Goal: Information Seeking & Learning: Learn about a topic

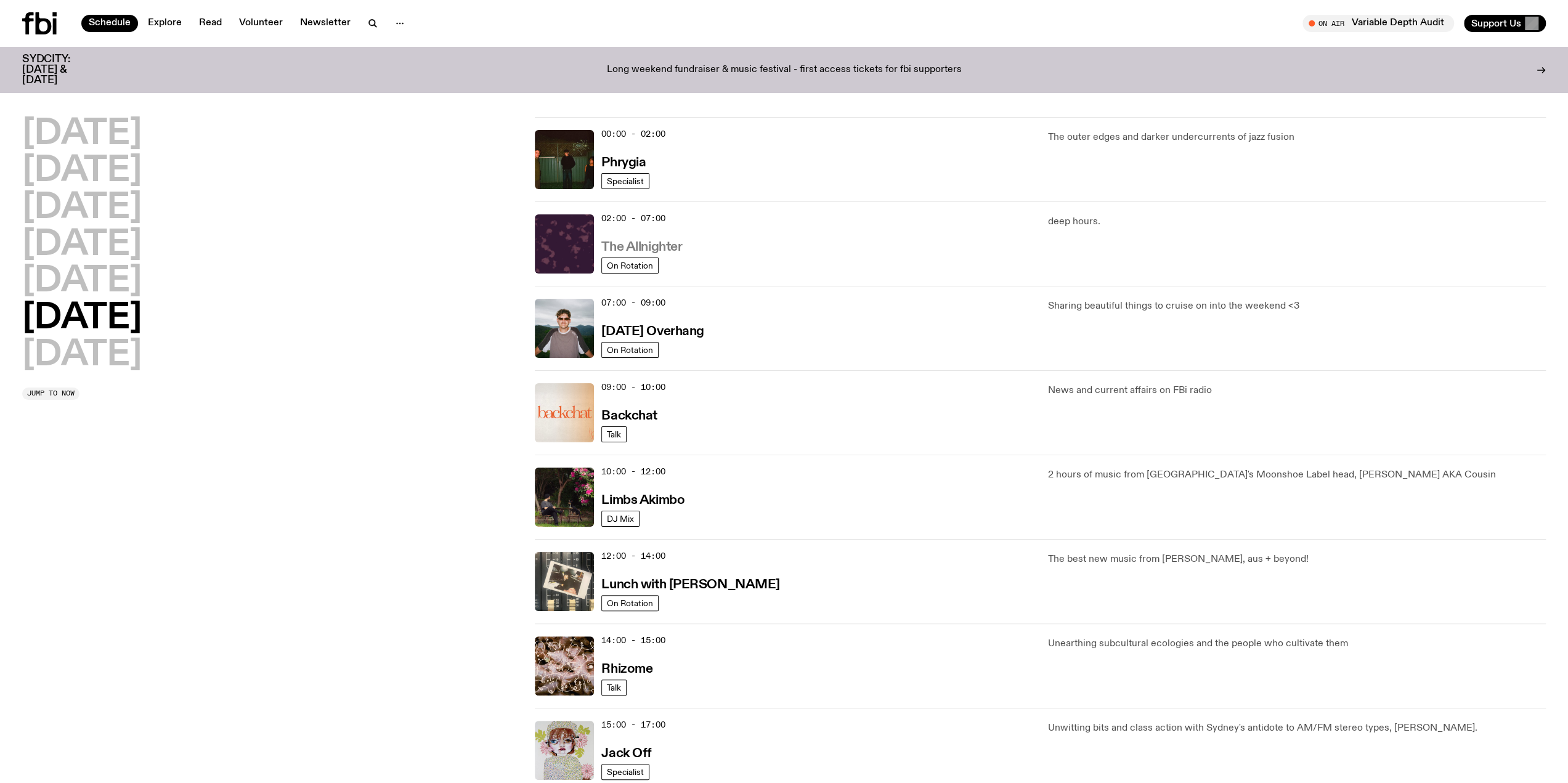
click at [662, 249] on h3 "The Allnighter" at bounding box center [641, 247] width 81 height 13
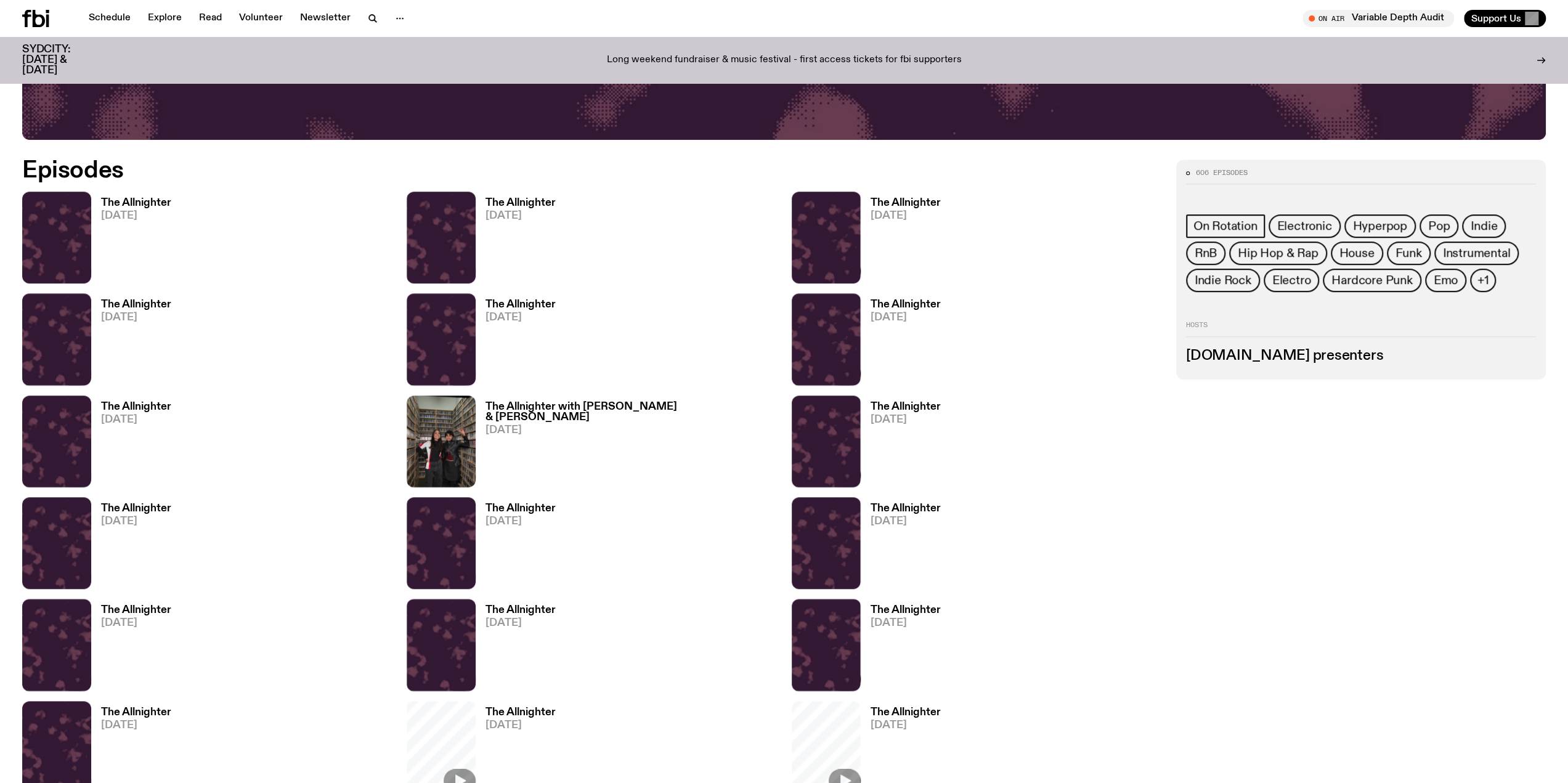
scroll to position [893, 0]
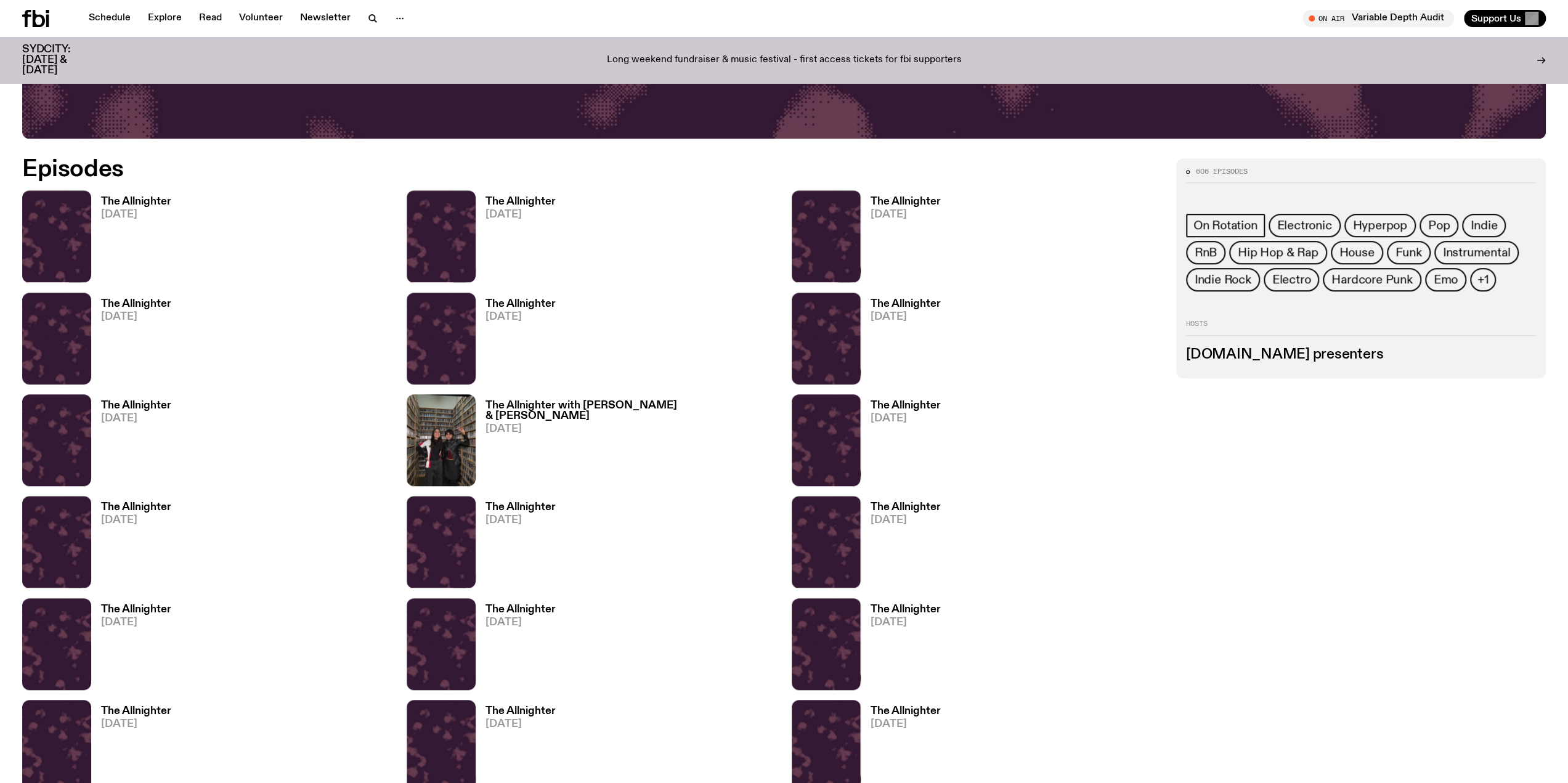
click at [138, 202] on h3 "The Allnighter" at bounding box center [136, 202] width 70 height 10
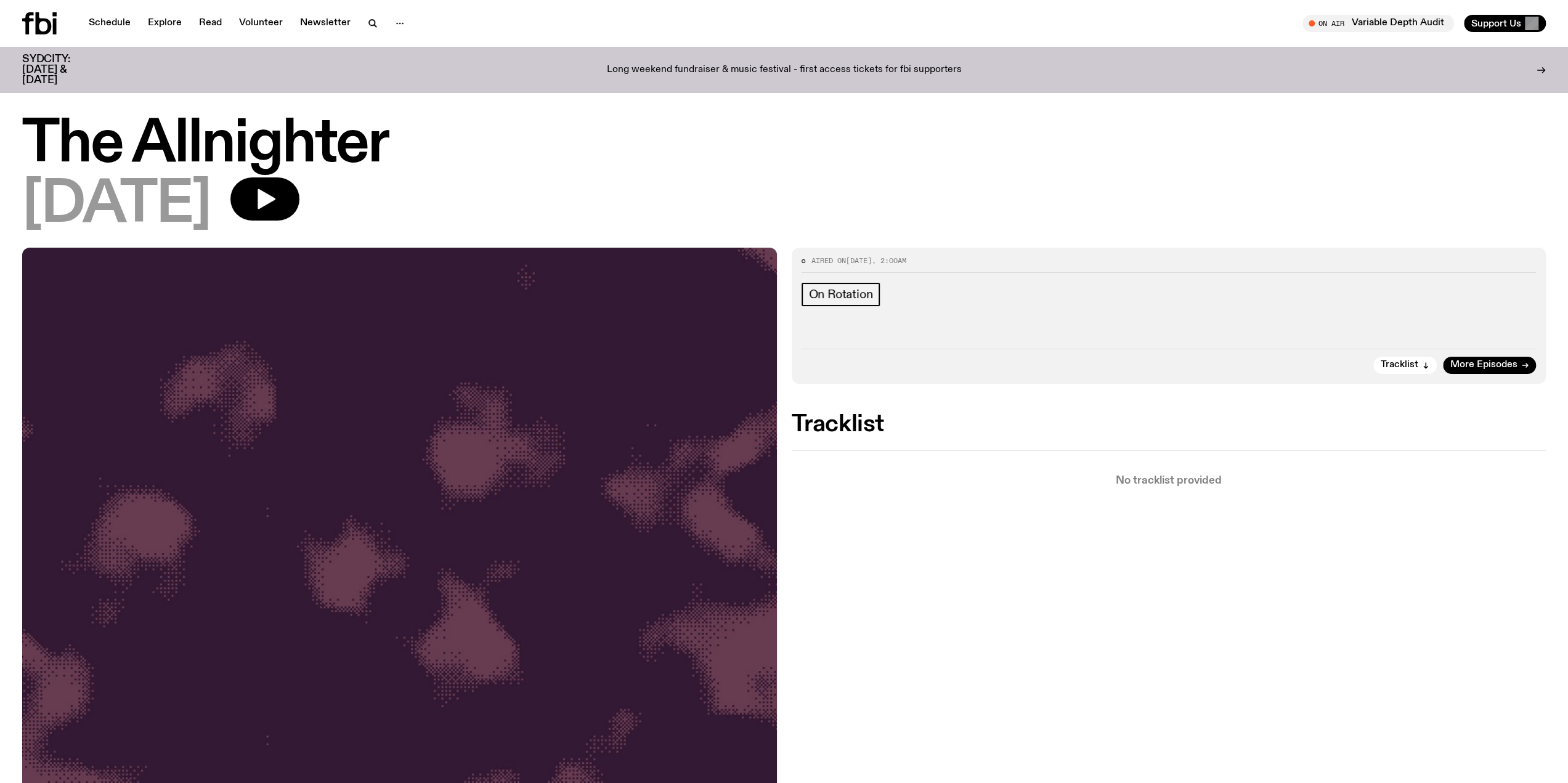
drag, startPoint x: 1213, startPoint y: 344, endPoint x: 1158, endPoint y: 347, distance: 55.1
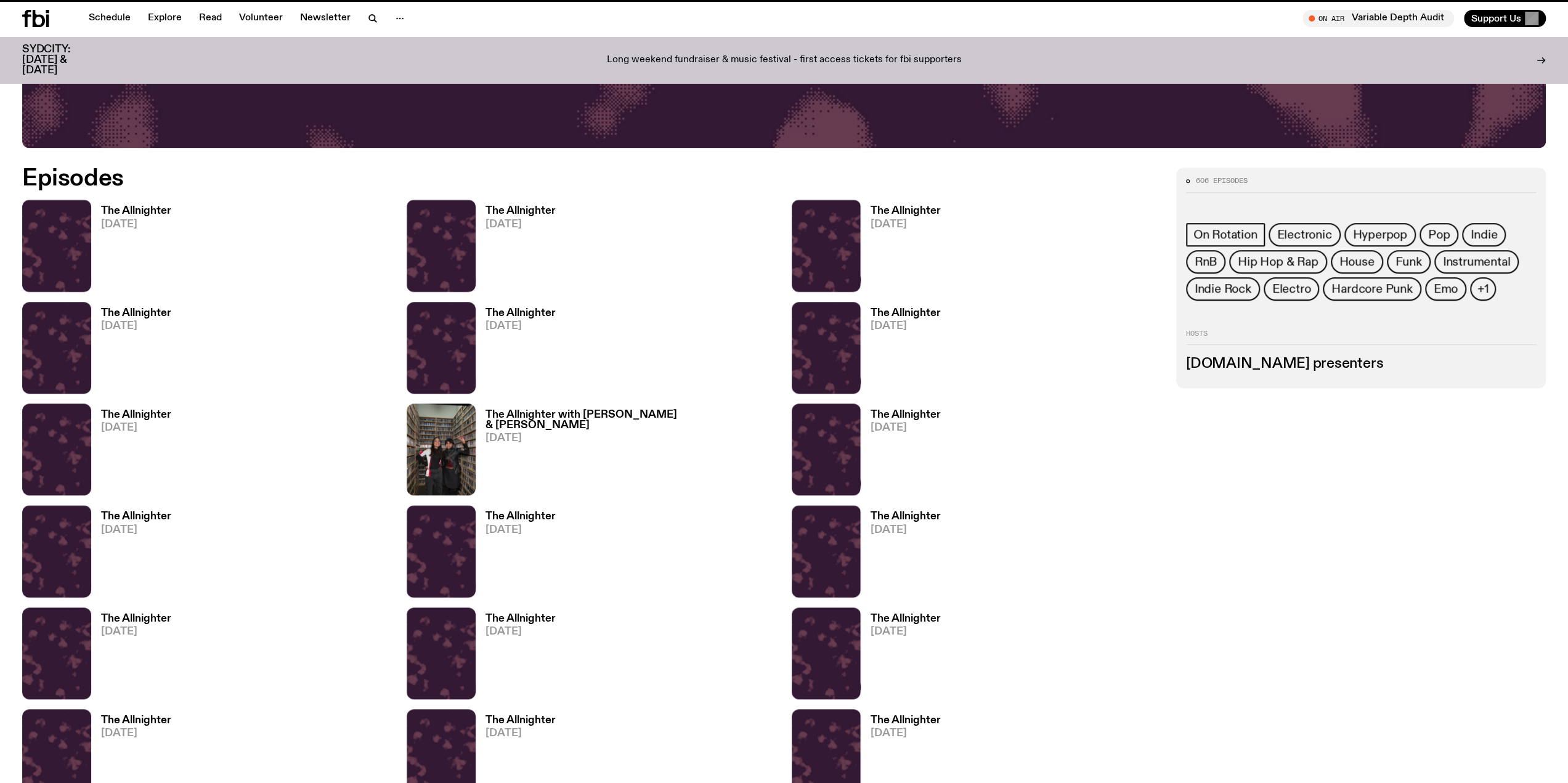
scroll to position [884, 0]
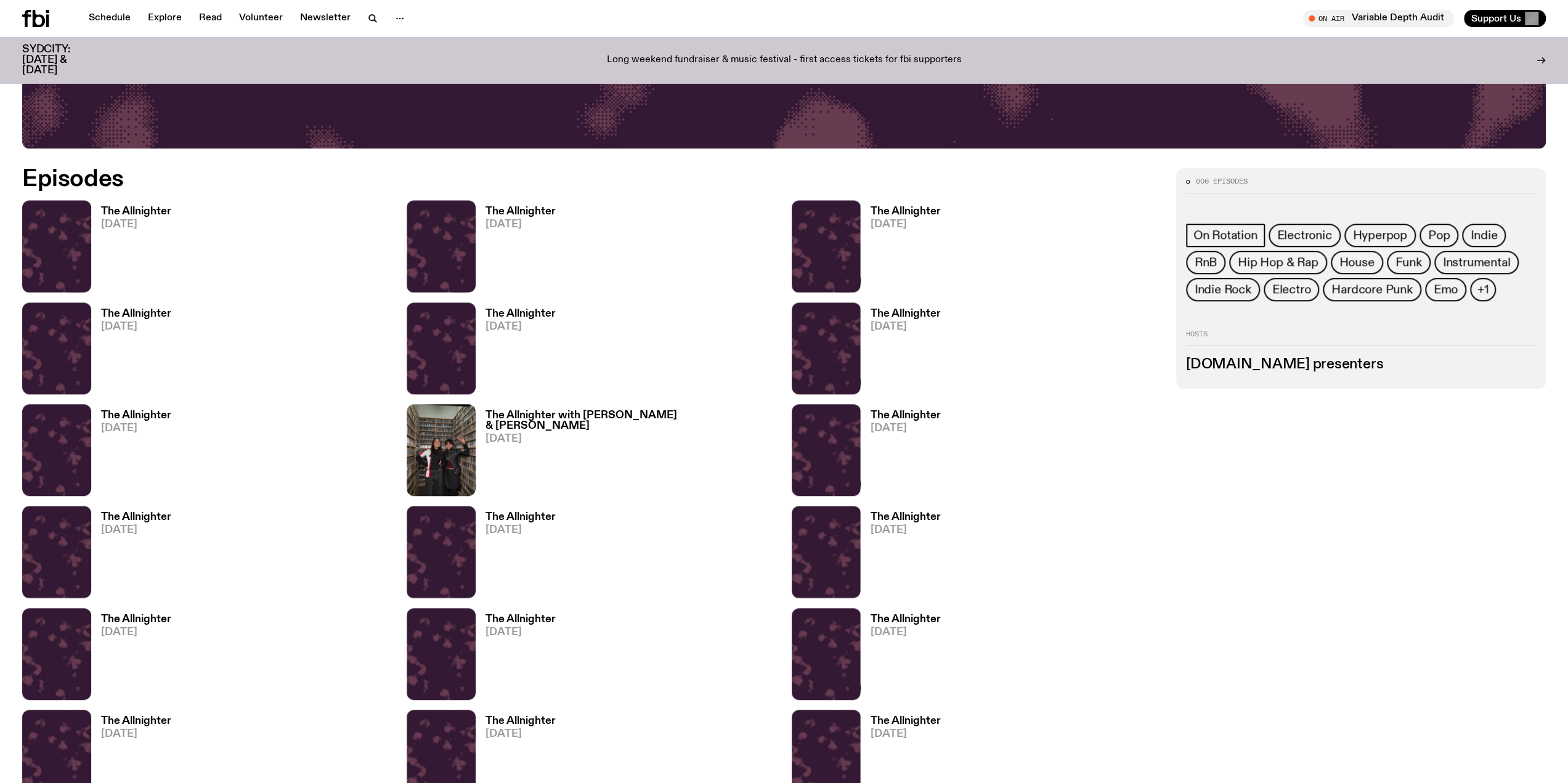
click at [544, 215] on h3 "The Allnighter" at bounding box center [521, 212] width 70 height 10
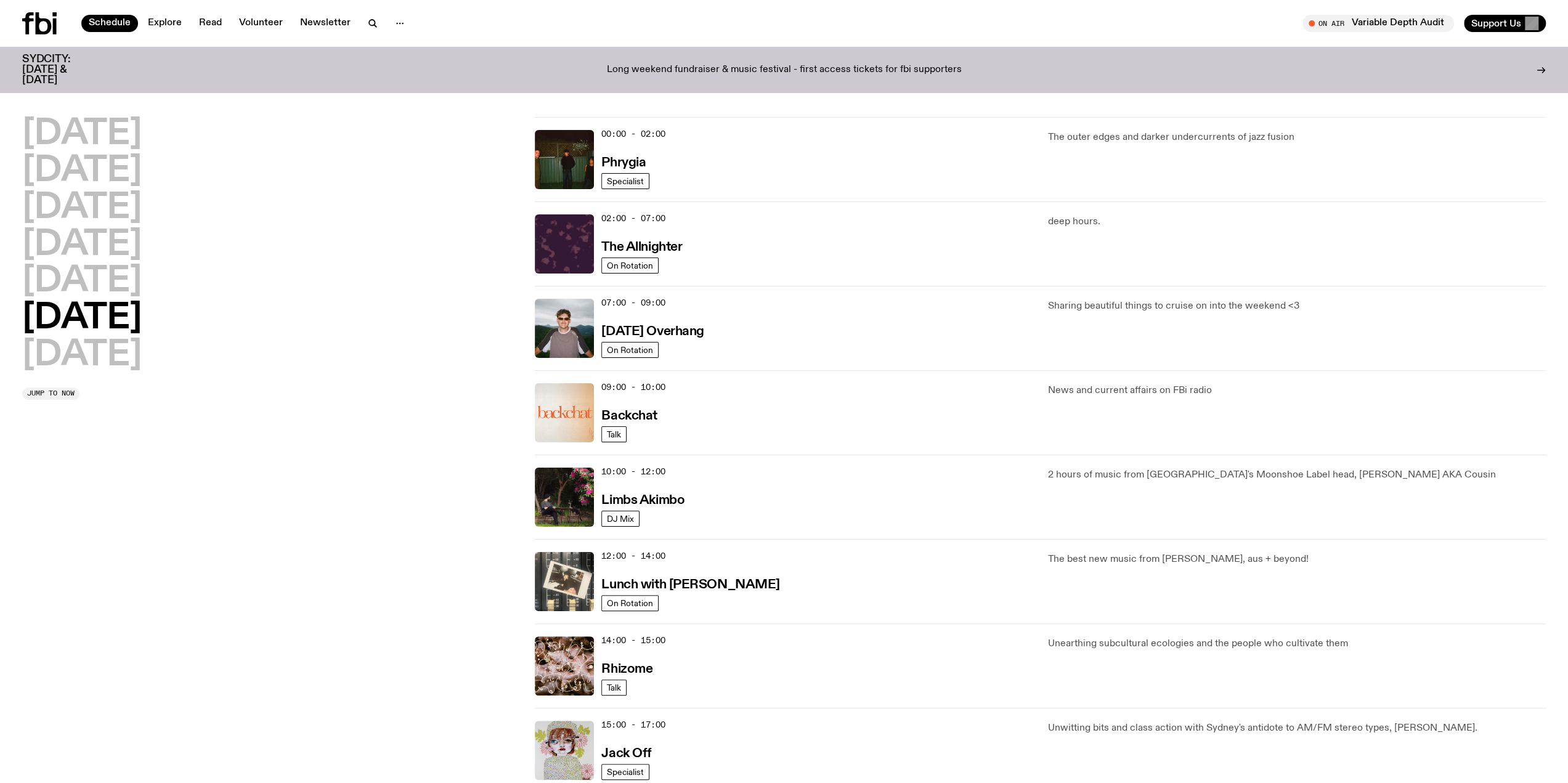
click at [675, 340] on div "07:00 - 09:00 [DATE] Overhang" at bounding box center [817, 328] width 431 height 59
click at [678, 334] on h3 "[DATE] Overhang" at bounding box center [653, 332] width 103 height 13
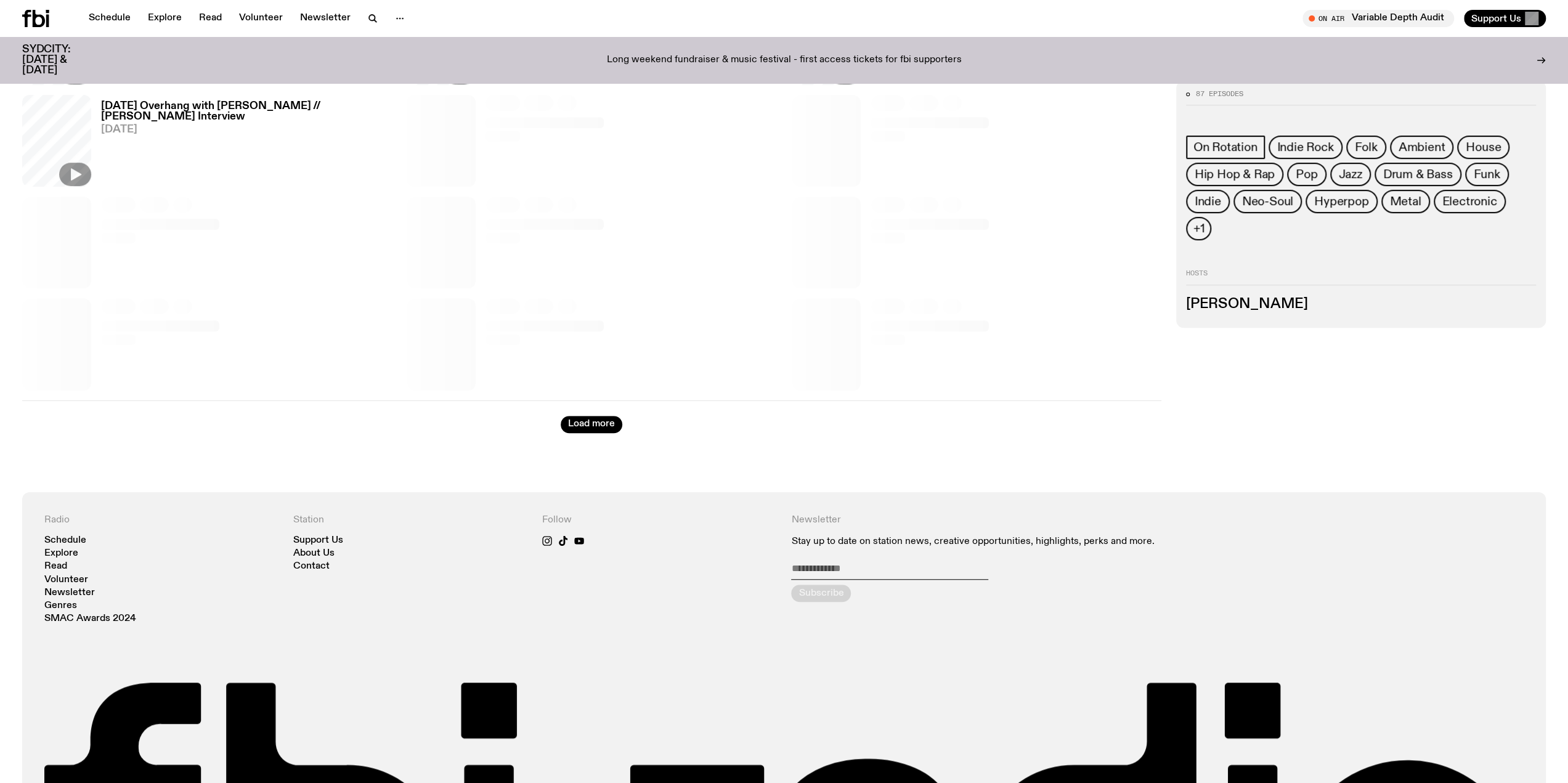
scroll to position [668, 0]
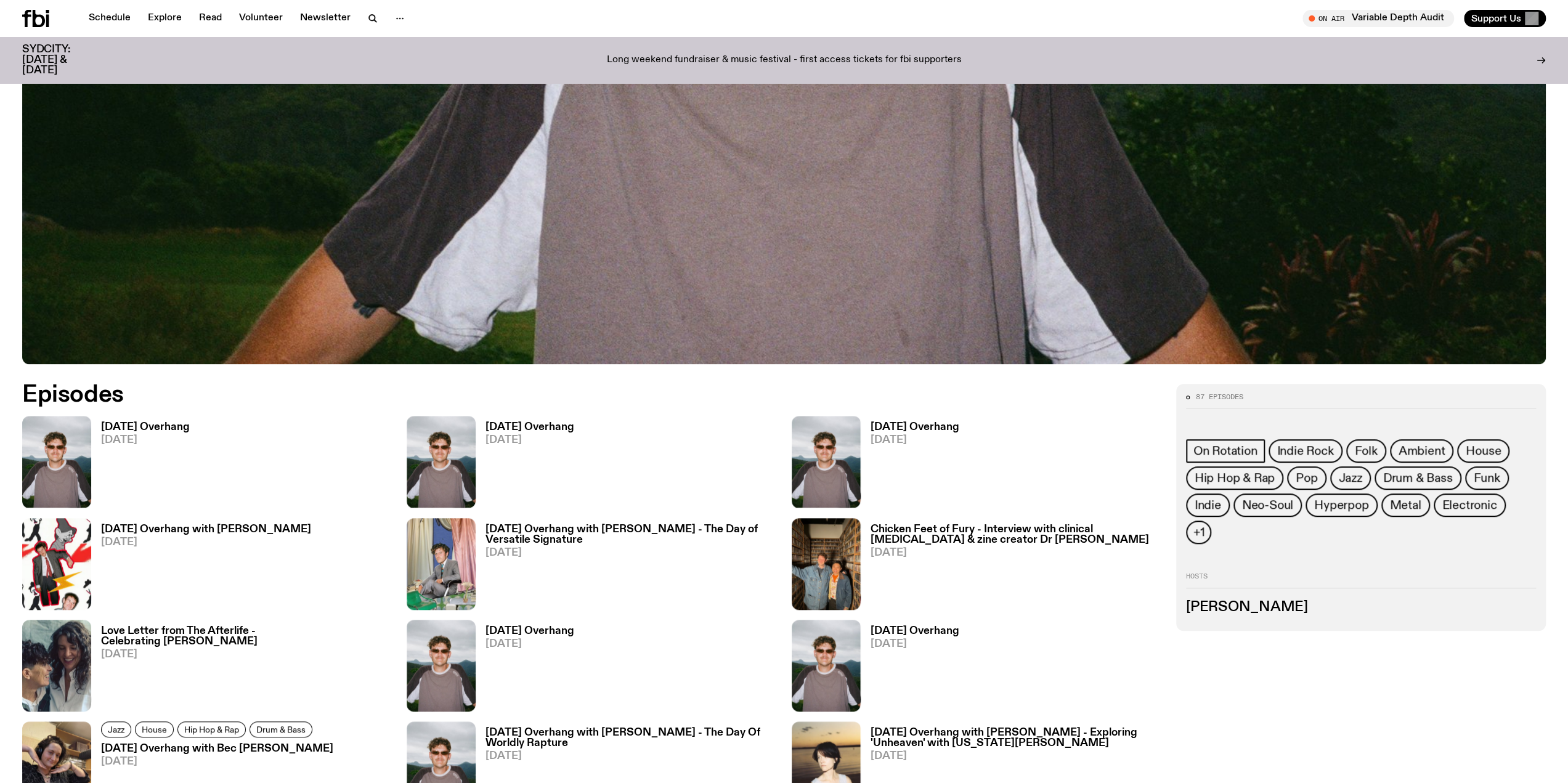
drag, startPoint x: 213, startPoint y: 436, endPoint x: 202, endPoint y: 432, distance: 11.7
click at [213, 518] on div "[DATE] Overhang [DATE]" at bounding box center [206, 564] width 369 height 92
click at [202, 518] on div "[DATE] Overhang [DATE]" at bounding box center [206, 564] width 369 height 92
click at [190, 425] on h3 "[DATE] Overhang" at bounding box center [145, 427] width 89 height 10
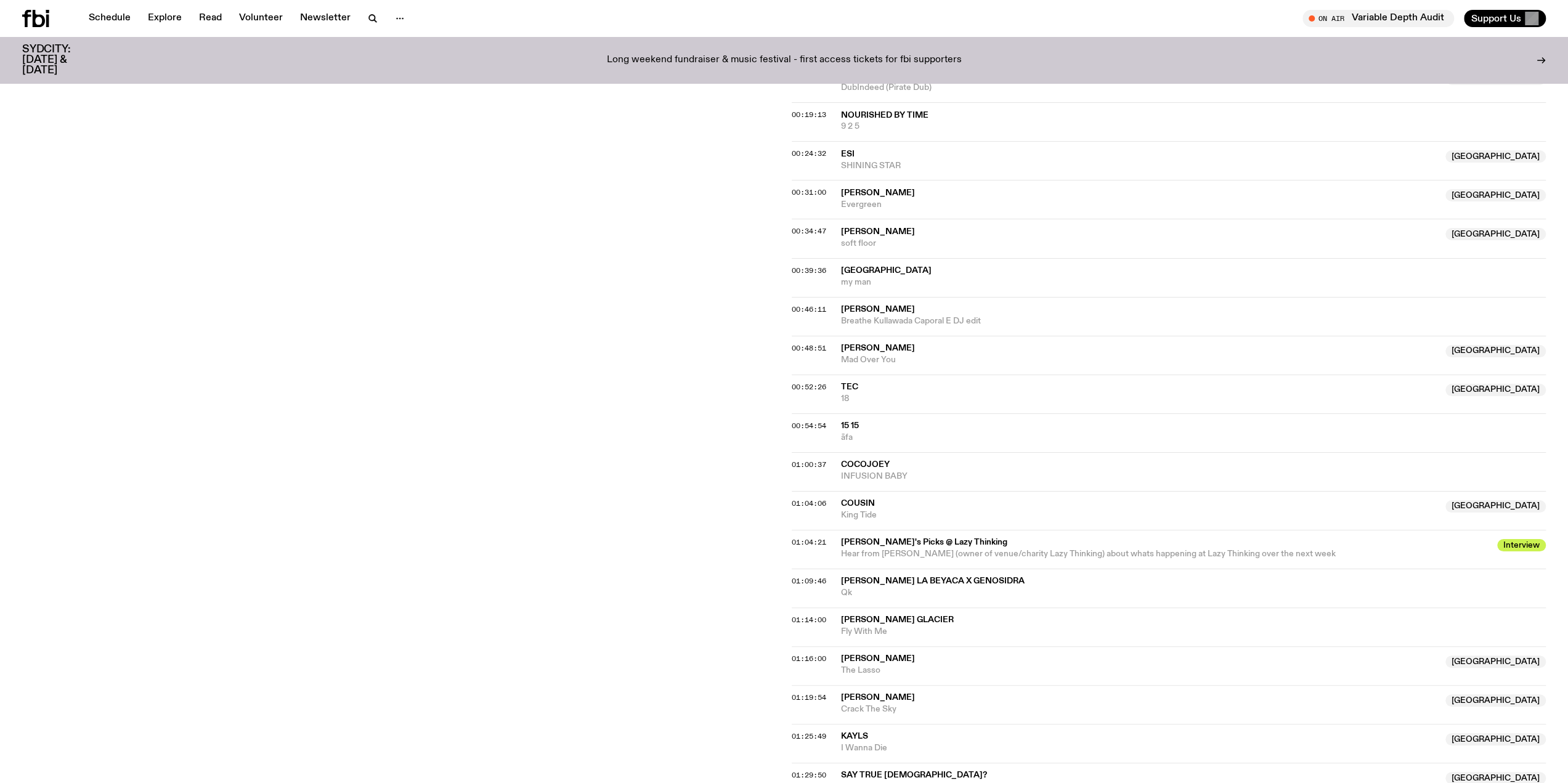
scroll to position [893, 0]
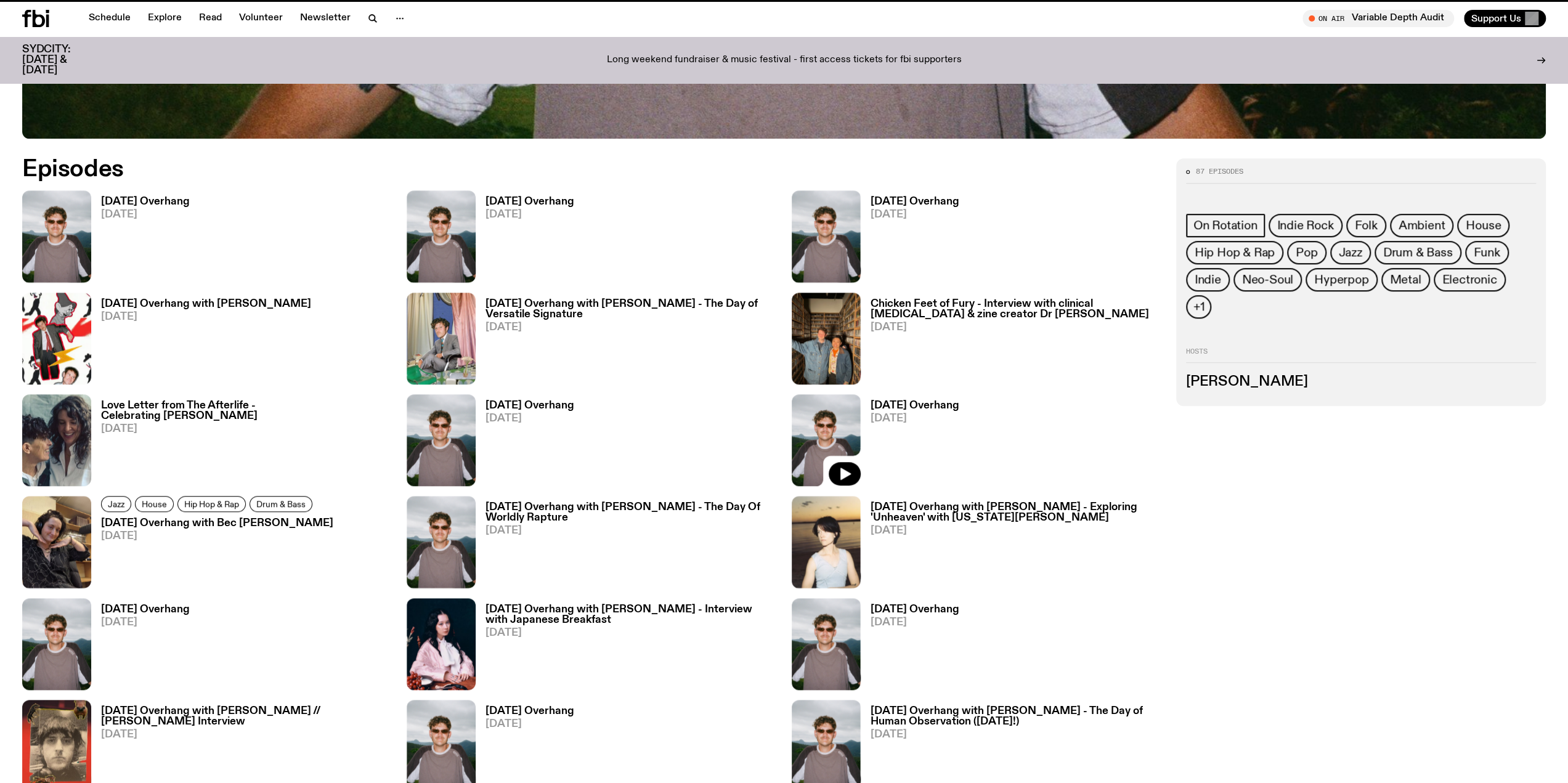
scroll to position [668, 0]
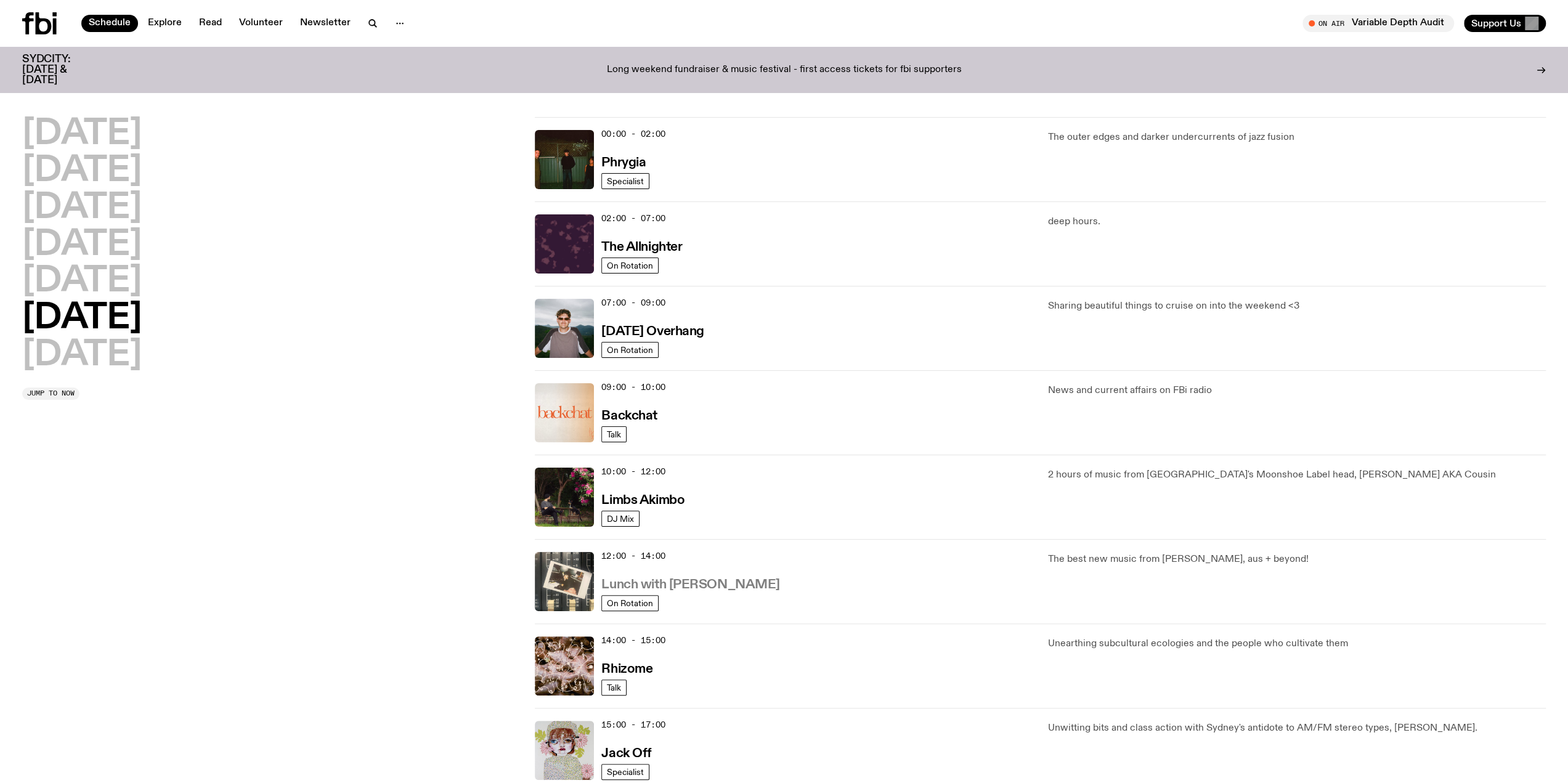
click at [665, 584] on h3 "Lunch with [PERSON_NAME]" at bounding box center [690, 585] width 178 height 13
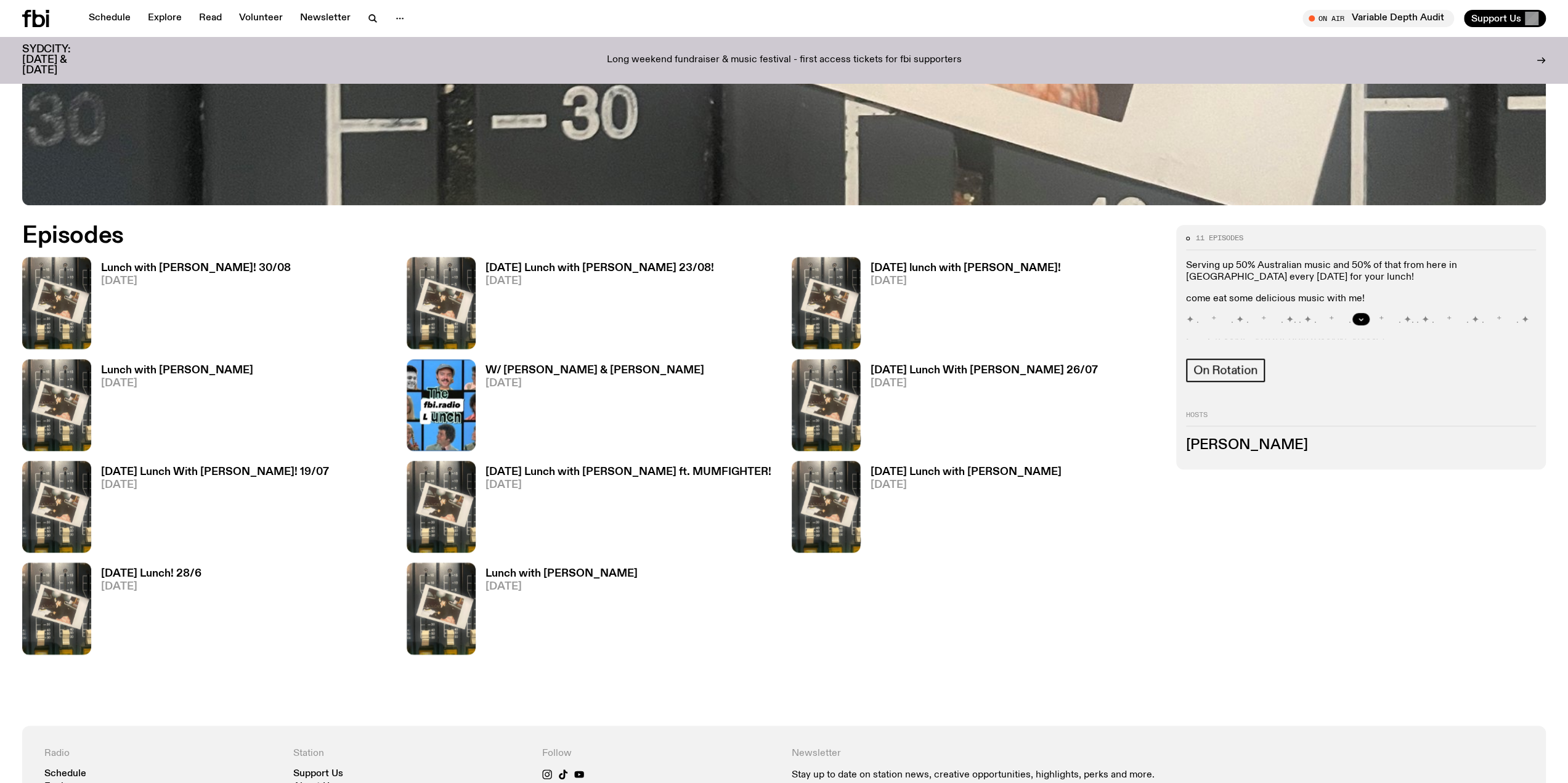
scroll to position [442, 0]
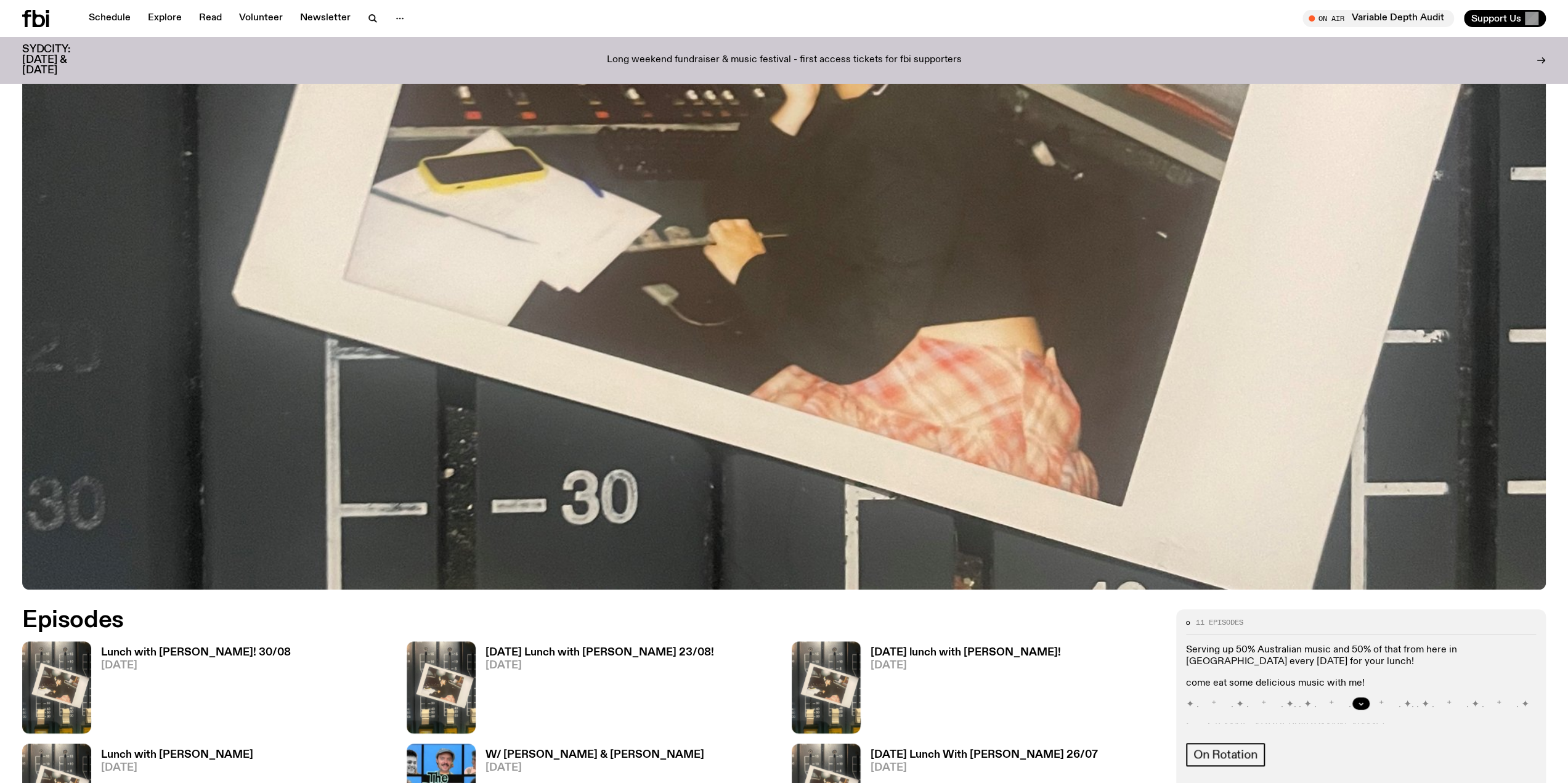
click at [160, 656] on h3 "Lunch with [PERSON_NAME]! 30/08" at bounding box center [196, 652] width 190 height 10
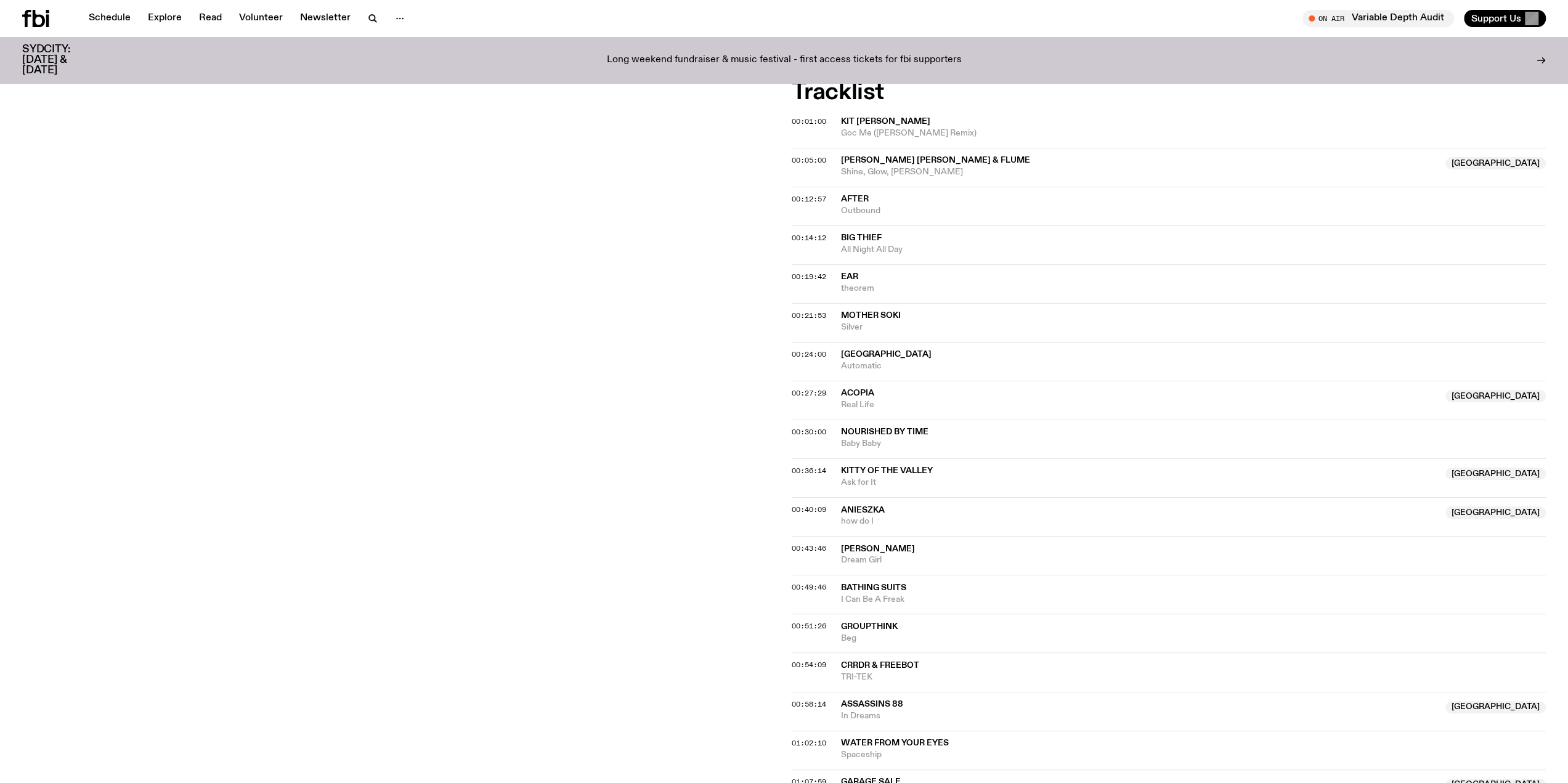
scroll to position [668, 0]
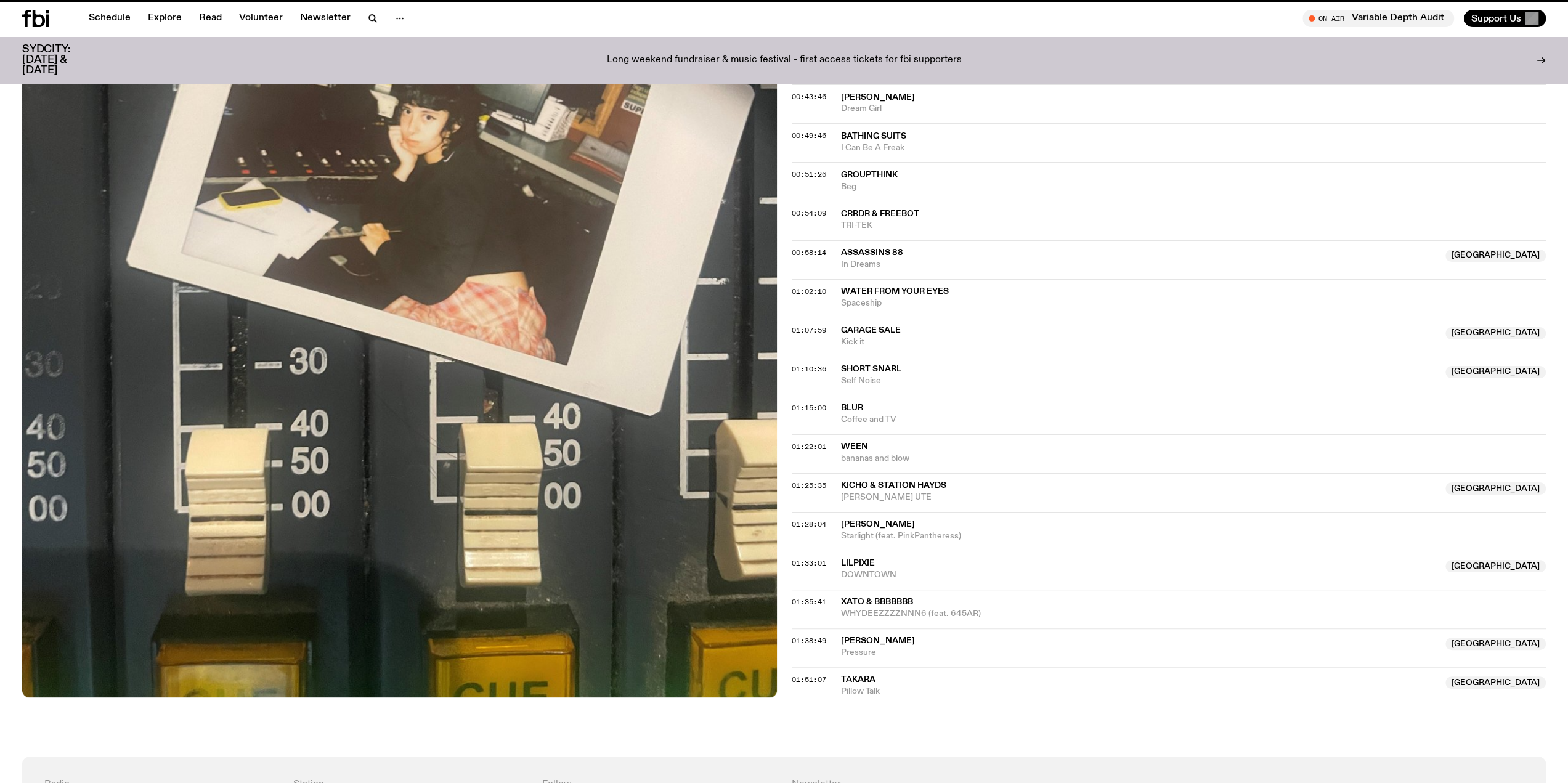
scroll to position [442, 0]
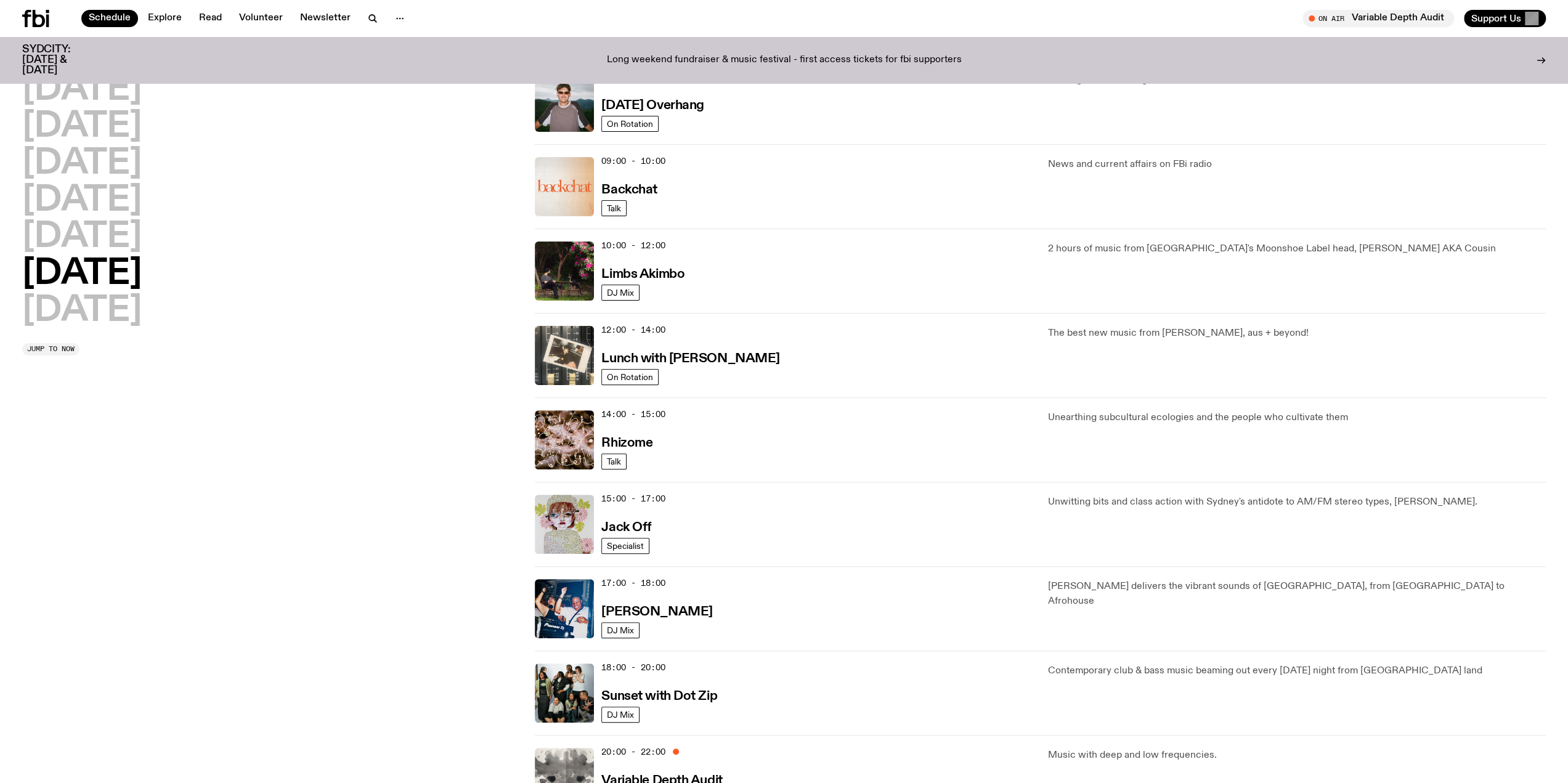
scroll to position [442, 0]
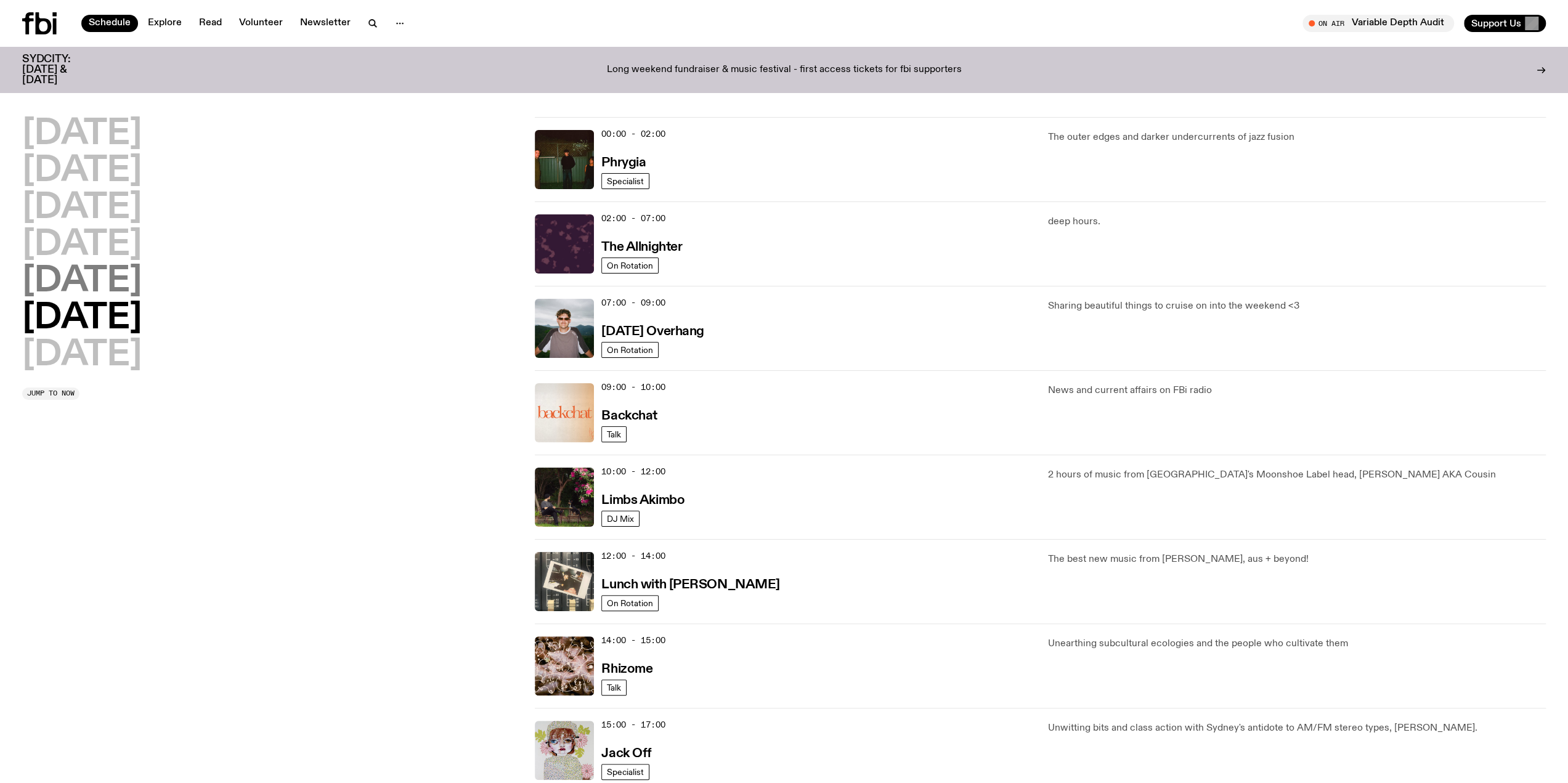
click at [106, 286] on h2 "[DATE]" at bounding box center [82, 281] width 119 height 34
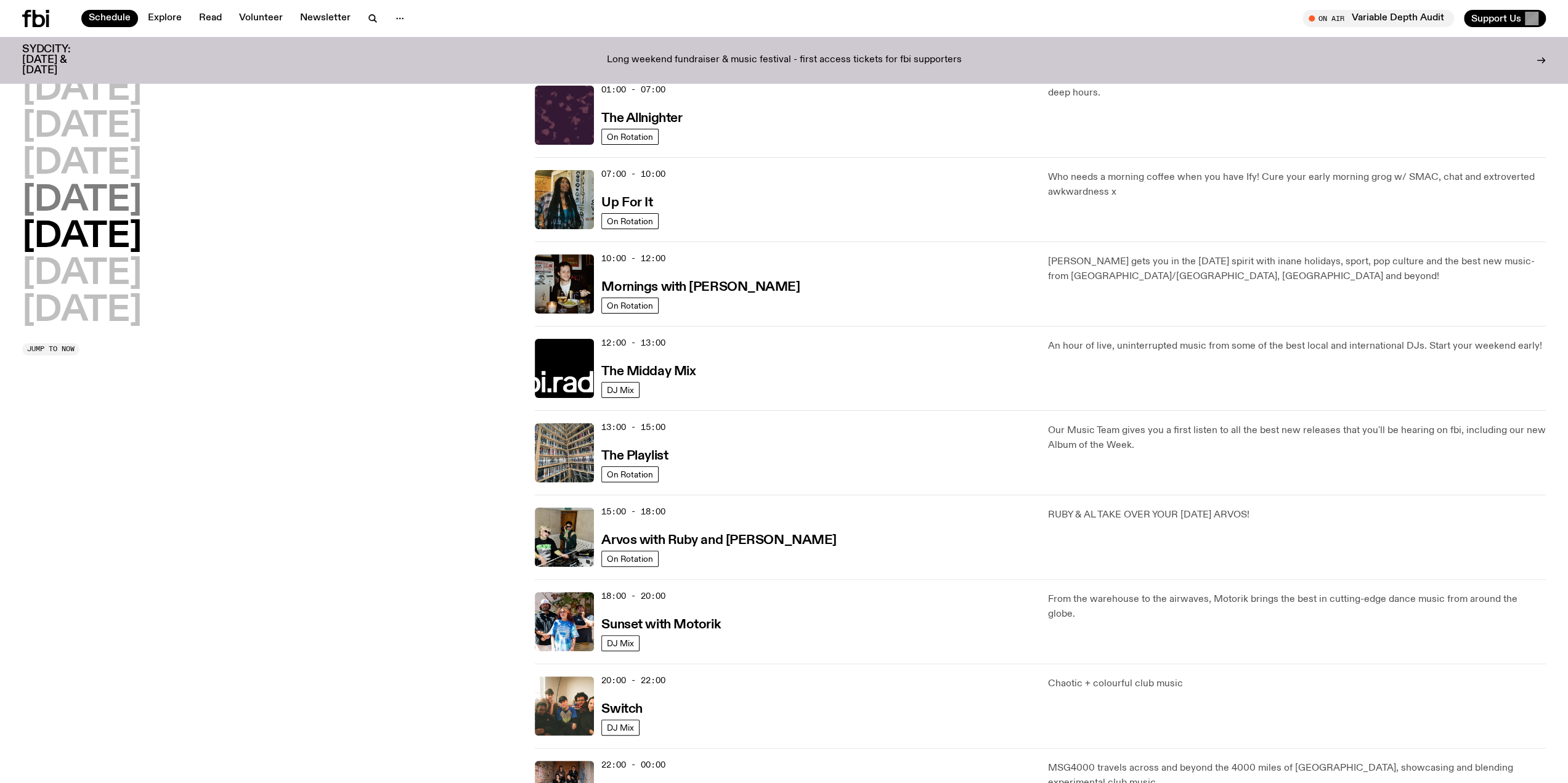
click at [110, 192] on h2 "[DATE]" at bounding box center [82, 201] width 119 height 34
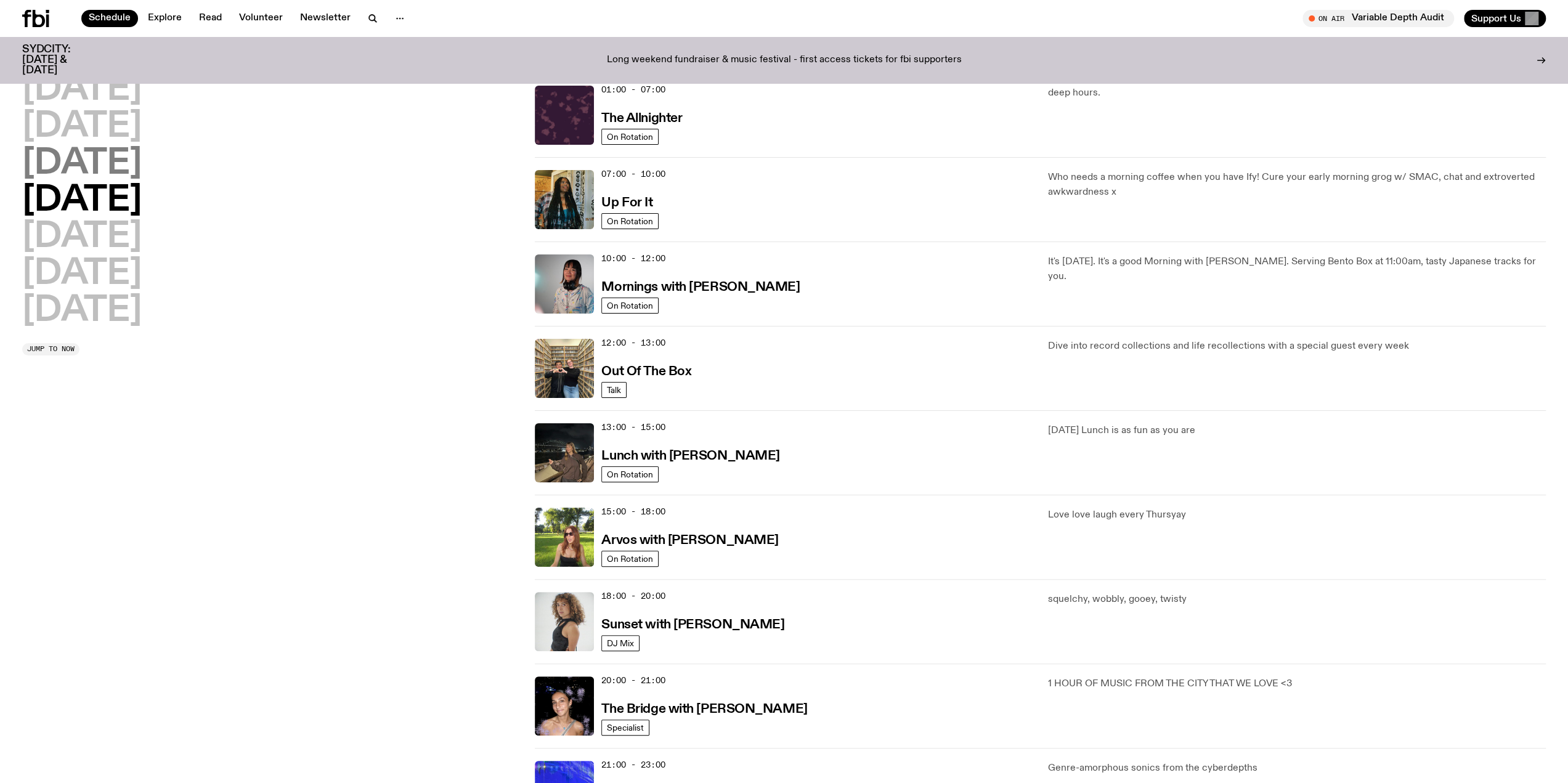
click at [129, 169] on h2 "[DATE]" at bounding box center [82, 164] width 119 height 34
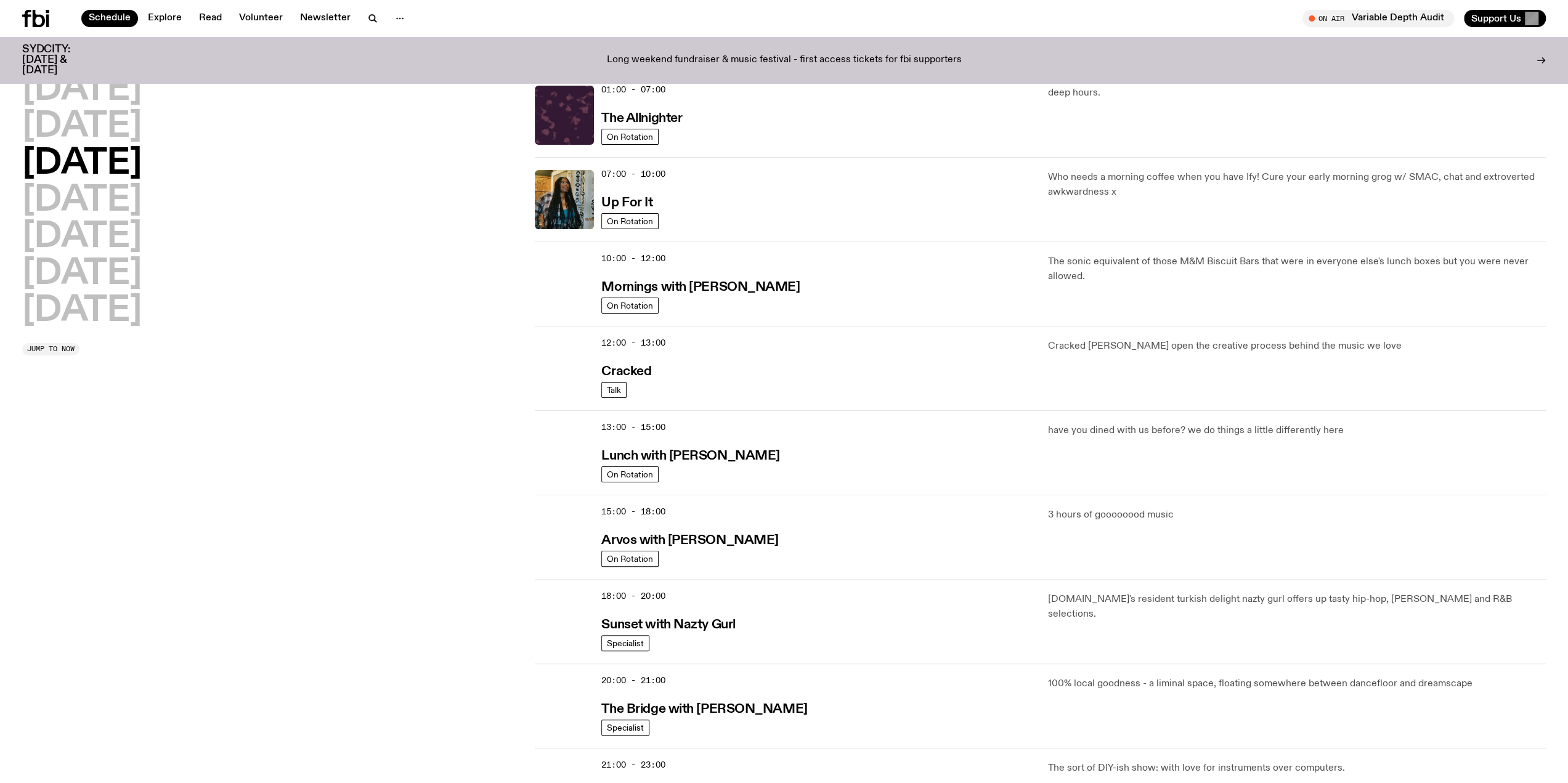
scroll to position [260, 0]
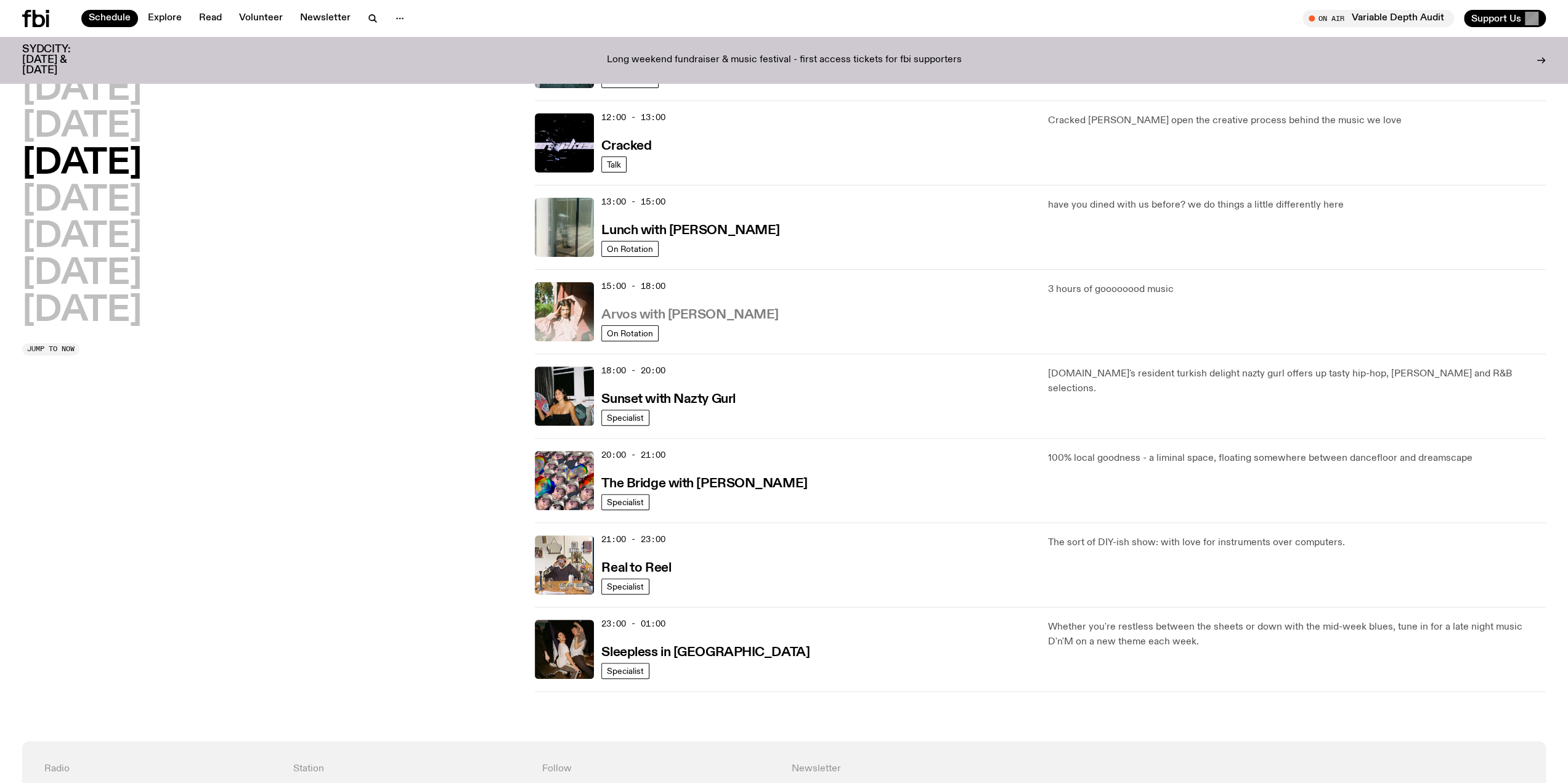
click at [710, 316] on h3 "Arvos with Maleeka Gazula" at bounding box center [690, 315] width 177 height 13
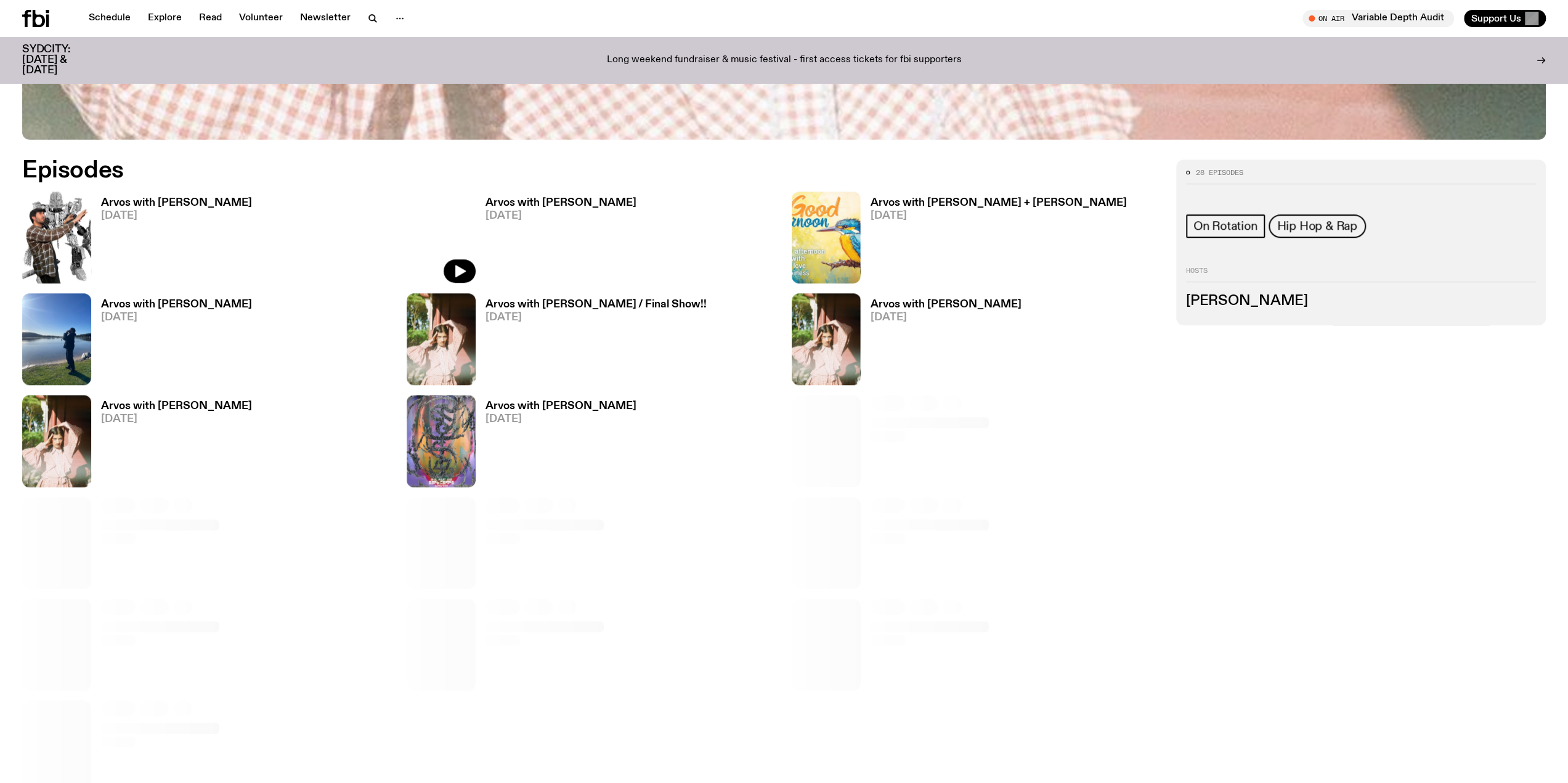
scroll to position [893, 0]
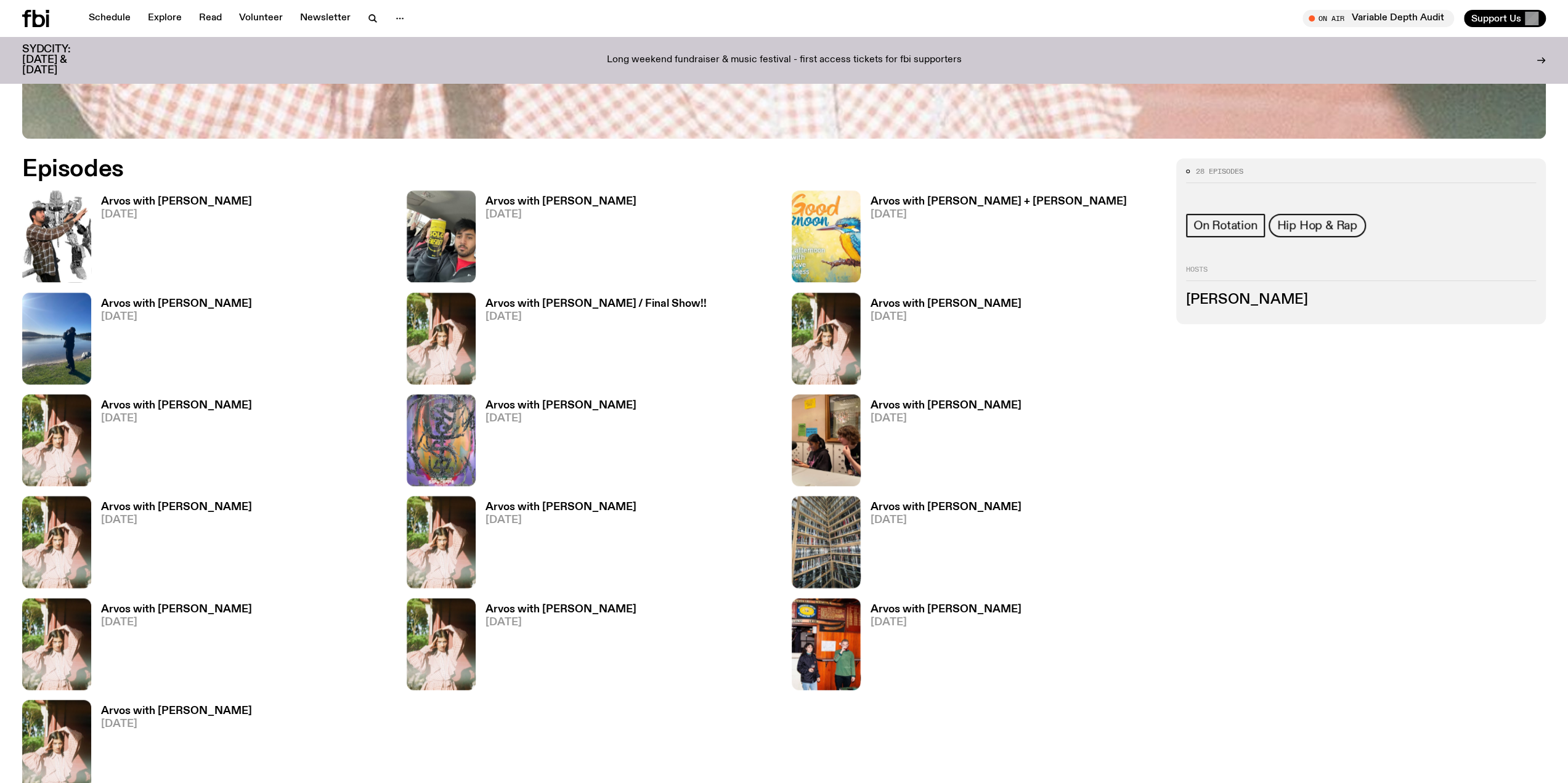
click at [129, 194] on div "Arvos with Mateo Baskaran 27.08.25" at bounding box center [171, 236] width 161 height 92
click at [129, 199] on h3 "Arvos with Mateo Baskaran" at bounding box center [177, 202] width 151 height 10
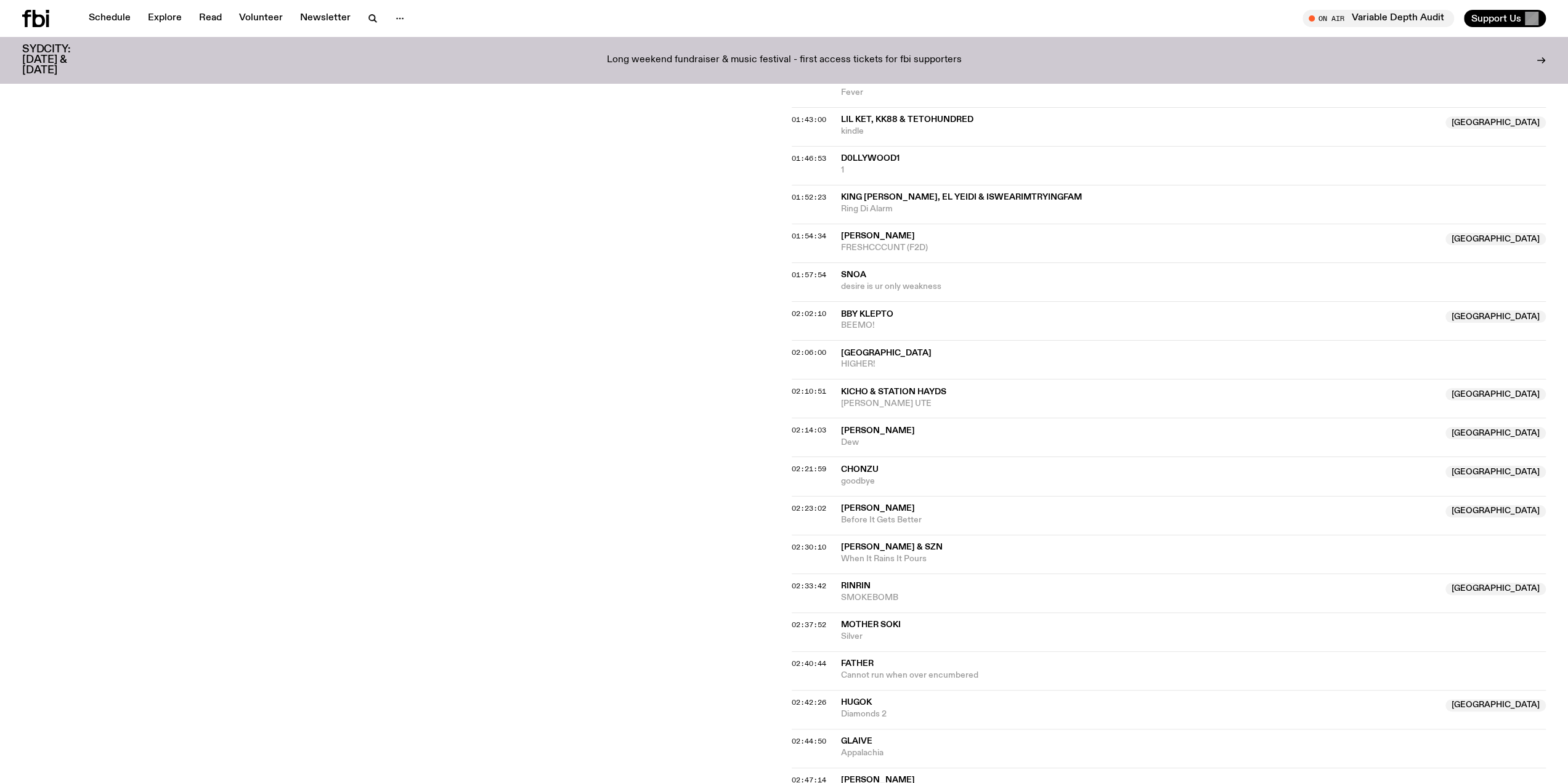
scroll to position [1572, 0]
